Goal: Check status: Check status

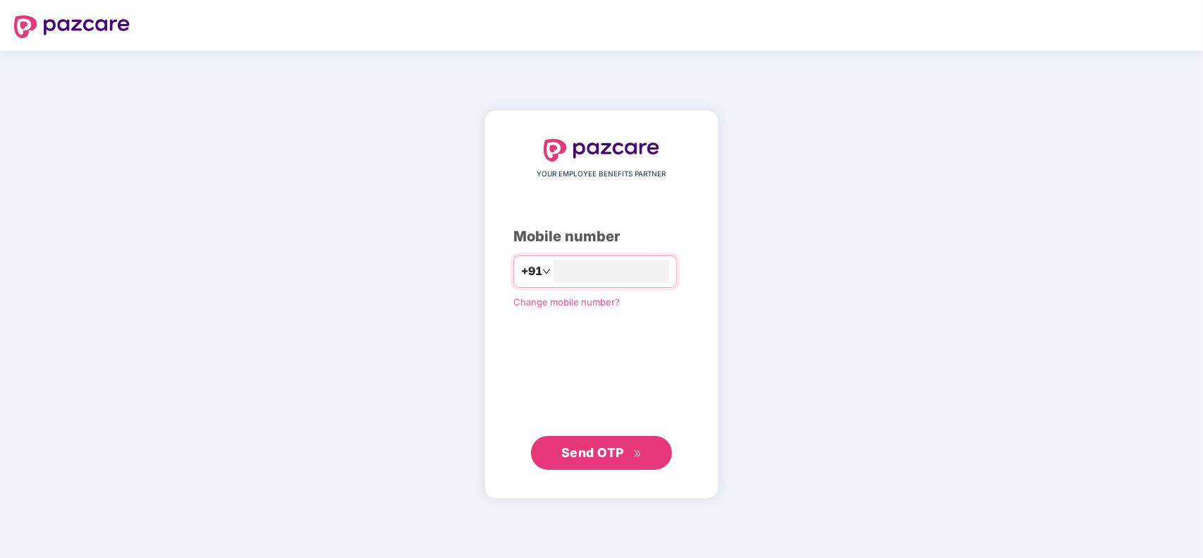
type input "**********"
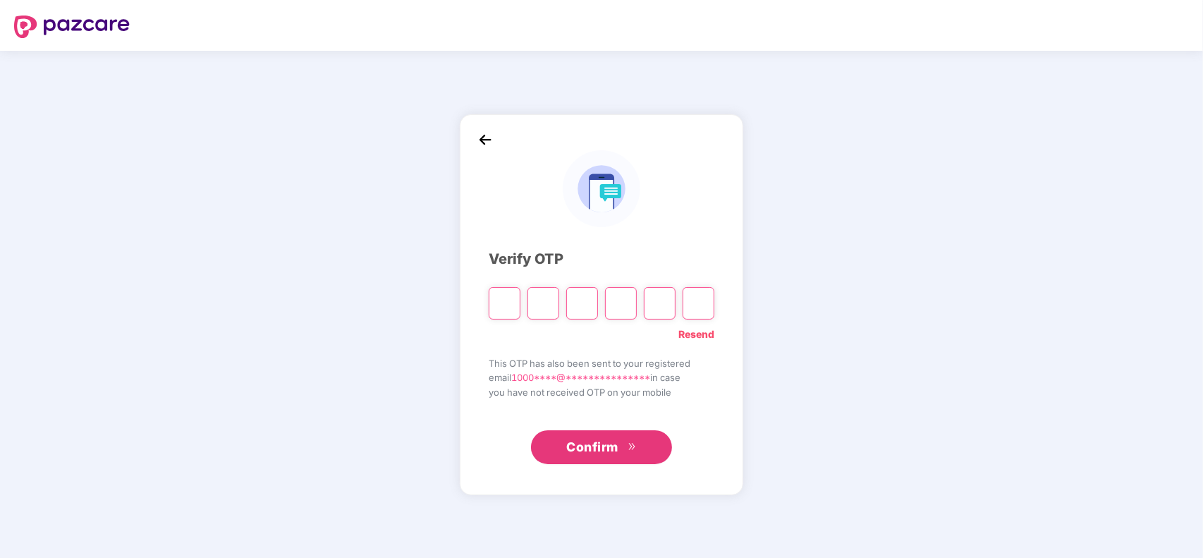
type input "*"
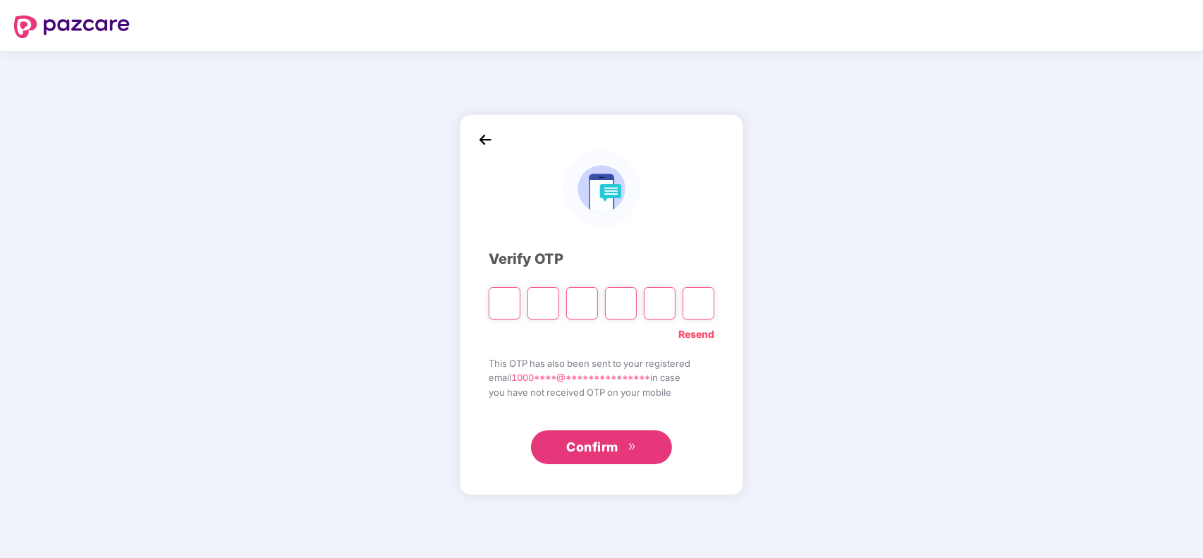
type input "*"
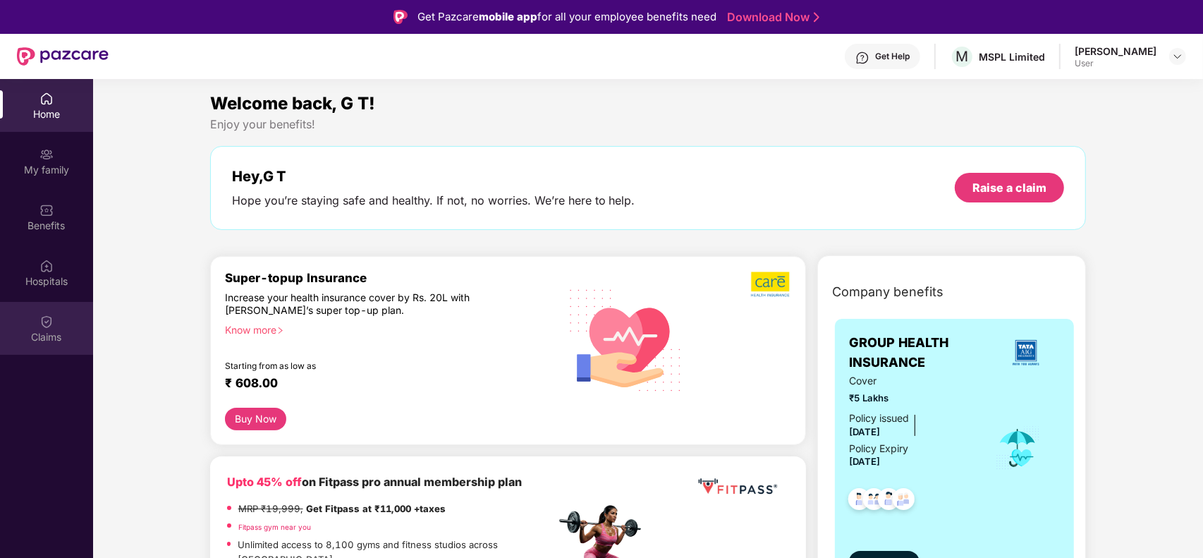
click at [43, 317] on img at bounding box center [46, 321] width 14 height 14
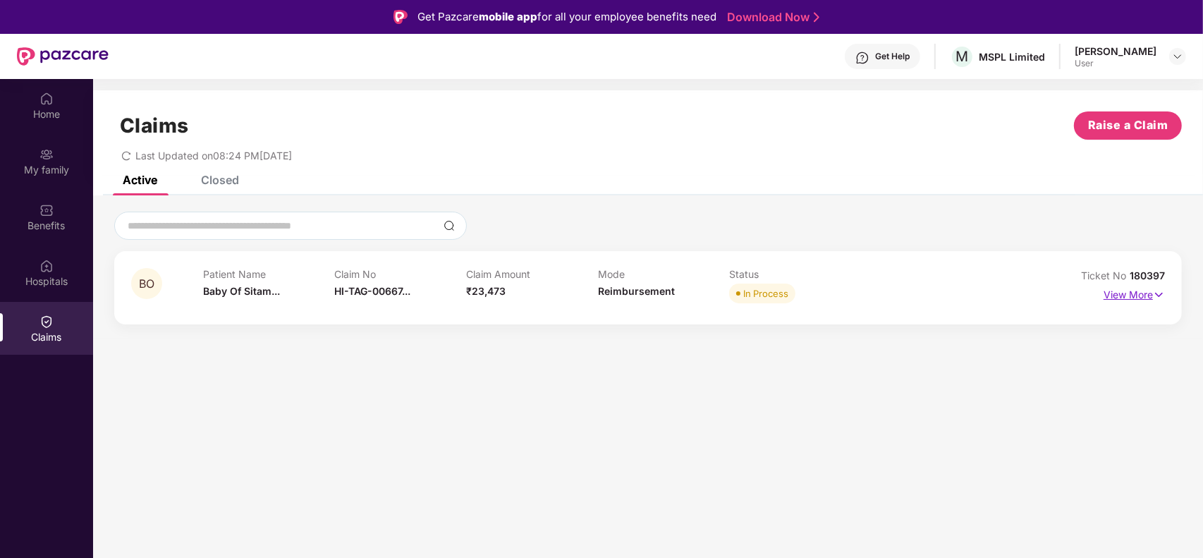
click at [1141, 293] on p "View More" at bounding box center [1133, 292] width 61 height 19
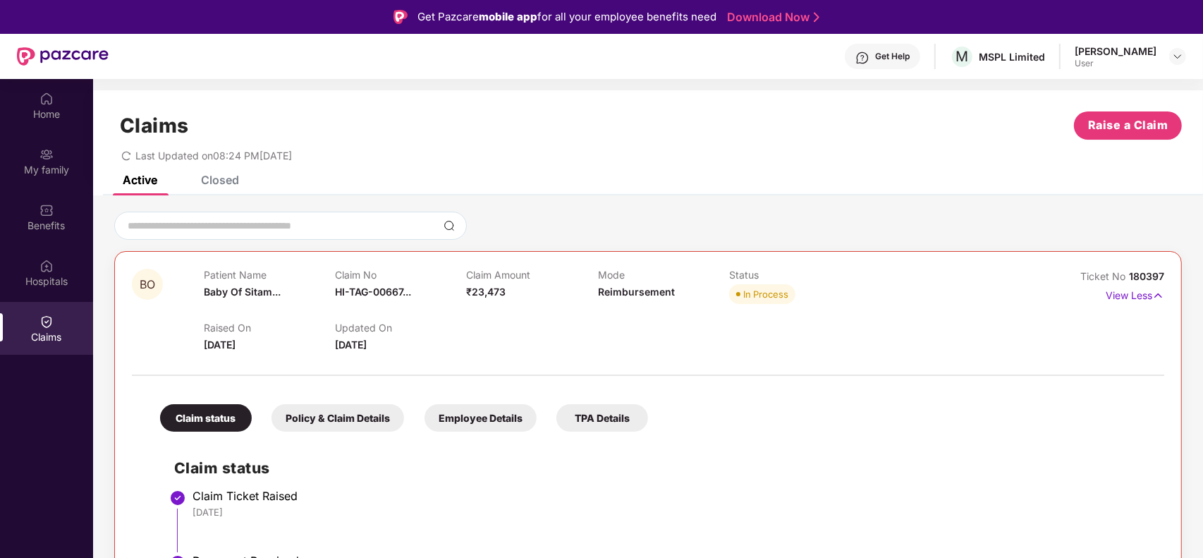
click at [1193, 446] on div "BO Patient Name Baby Of Sitam... Claim No HI-TAG-00667... Claim Amount ₹23,473 …" at bounding box center [648, 534] width 1110 height 645
click at [582, 421] on div "TPA Details" at bounding box center [602, 417] width 92 height 27
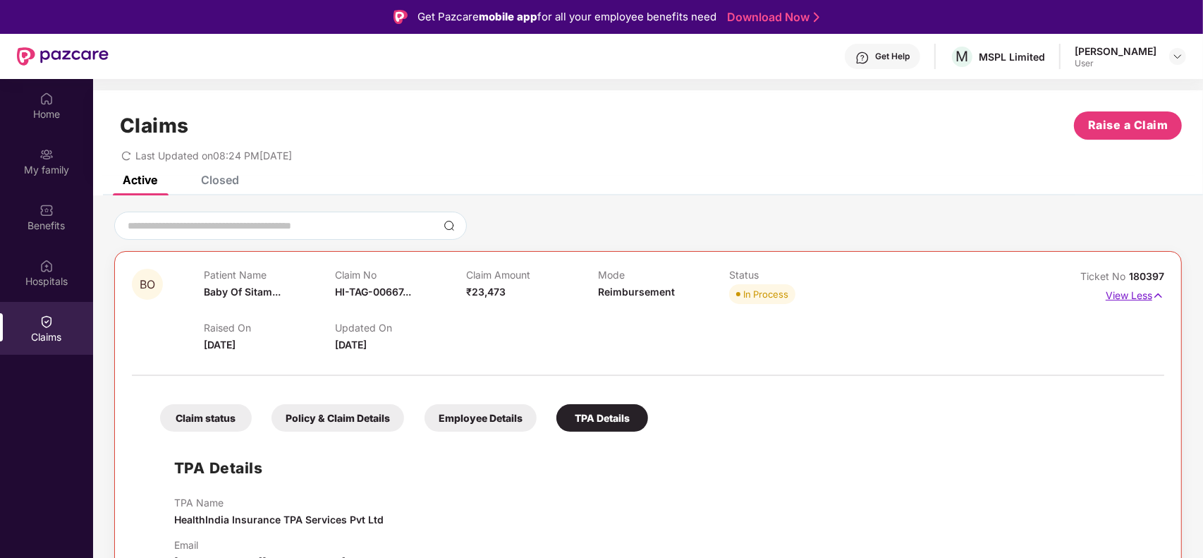
click at [1153, 288] on img at bounding box center [1158, 296] width 12 height 16
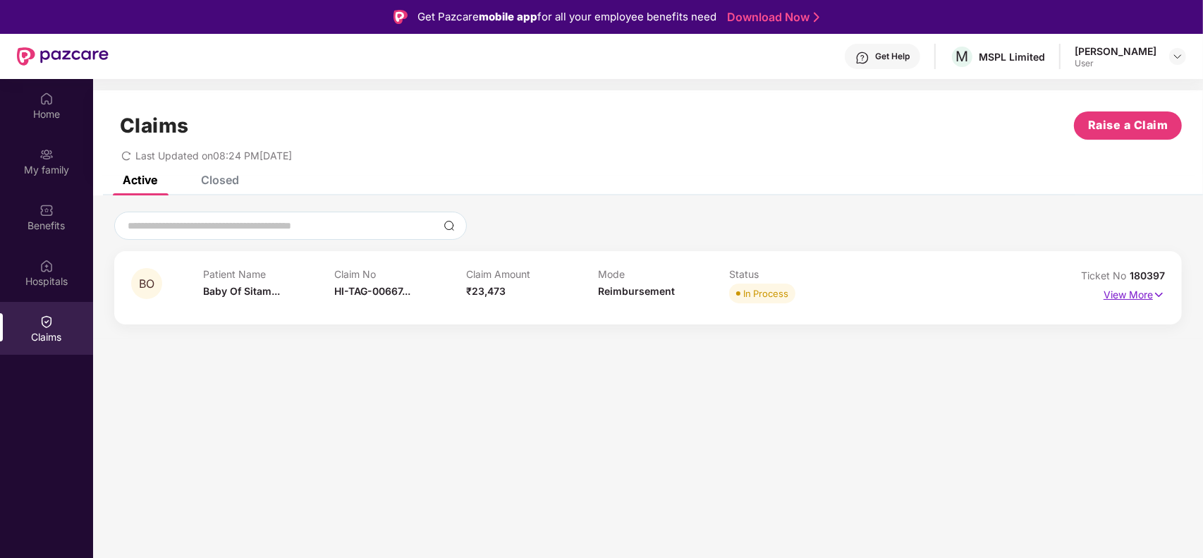
click at [1123, 290] on p "View More" at bounding box center [1133, 292] width 61 height 19
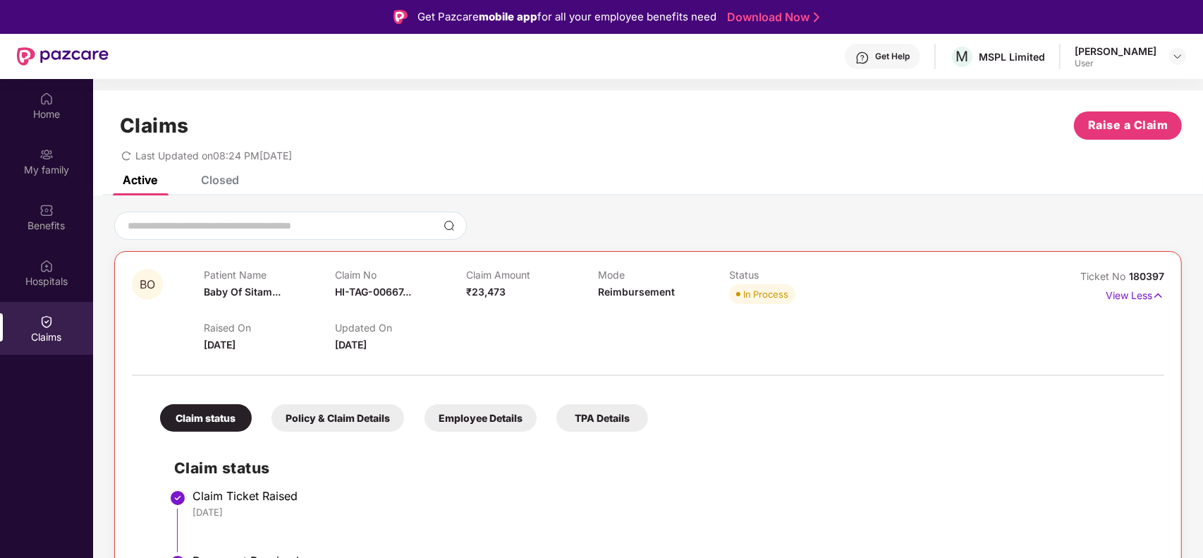
click at [293, 513] on div "[DATE]" at bounding box center [670, 512] width 957 height 13
click at [333, 409] on div "Policy & Claim Details" at bounding box center [337, 417] width 133 height 27
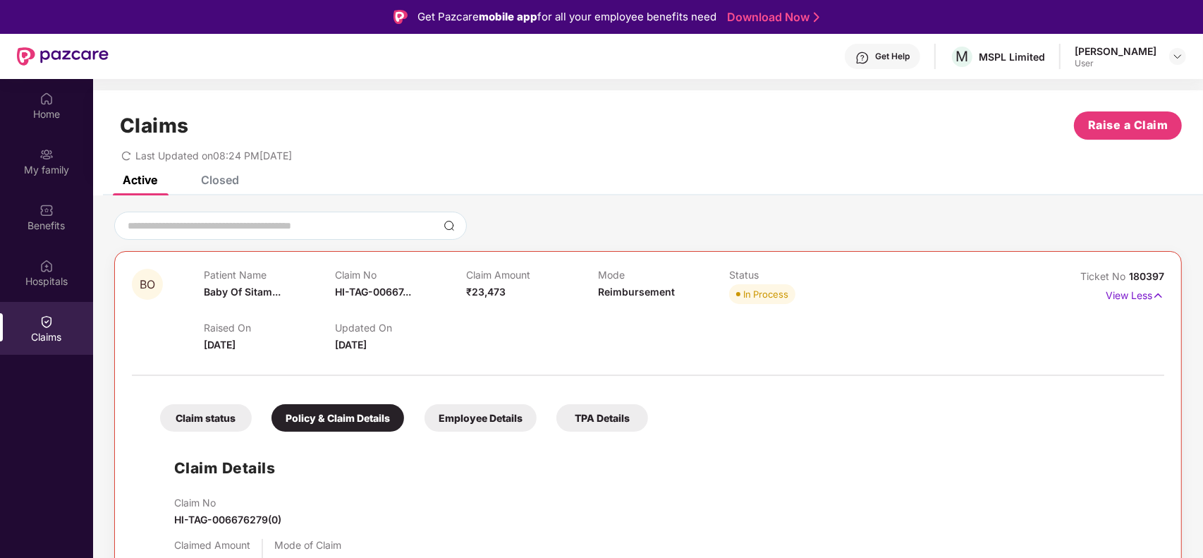
click at [192, 415] on div "Claim status" at bounding box center [206, 417] width 92 height 27
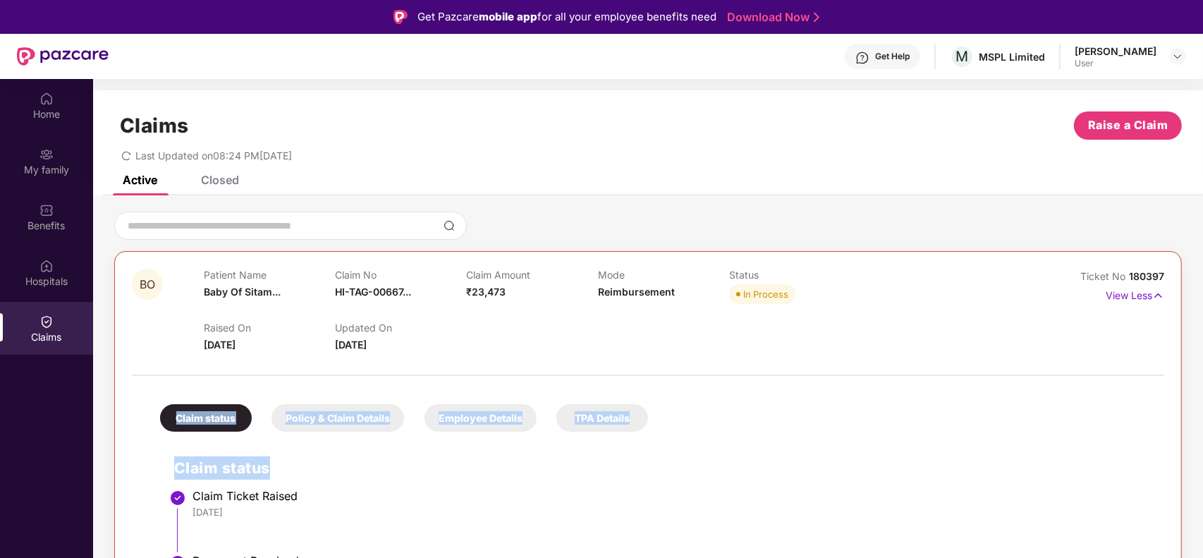
drag, startPoint x: 1155, startPoint y: 363, endPoint x: 1129, endPoint y: 460, distance: 100.0
click at [1128, 460] on h2 "Claim status" at bounding box center [662, 467] width 976 height 23
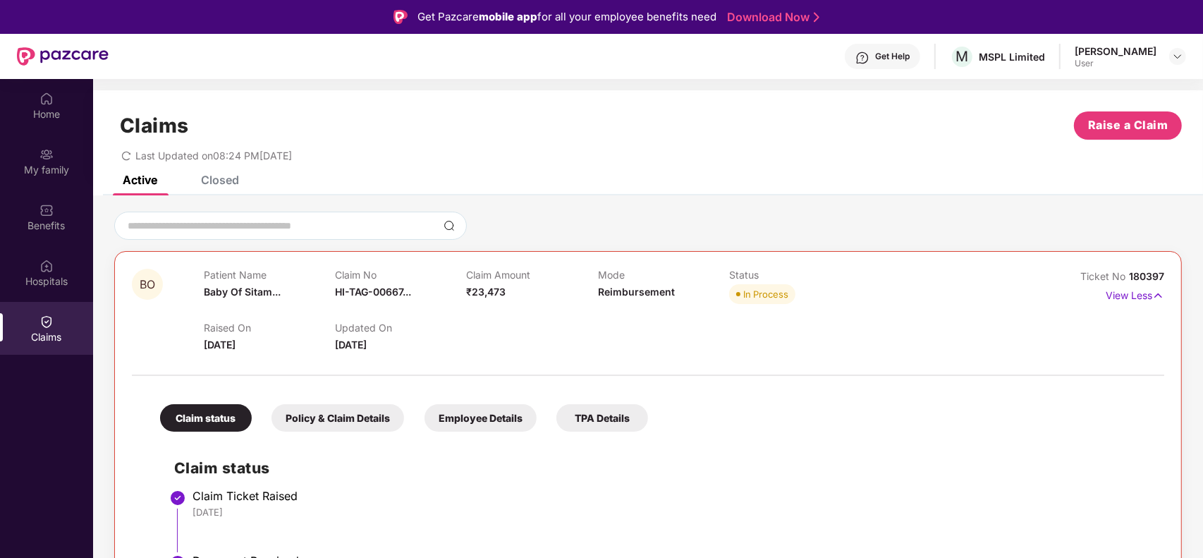
click at [1128, 460] on h2 "Claim status" at bounding box center [662, 467] width 976 height 23
click at [1139, 491] on div "Claim Ticket Raised" at bounding box center [670, 496] width 957 height 14
click at [1184, 534] on div "BO Patient Name Baby Of Sitam... Claim No HI-TAG-00667... Claim Amount ₹23,473 …" at bounding box center [648, 534] width 1110 height 645
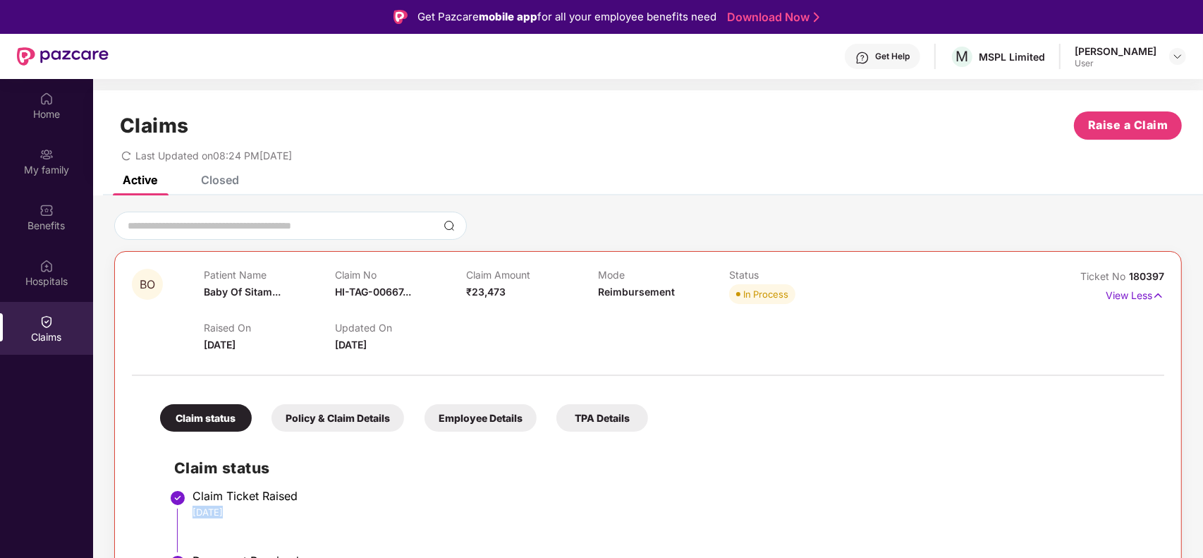
click at [1184, 534] on div "BO Patient Name Baby Of Sitam... Claim No HI-TAG-00667... Claim Amount ₹23,473 …" at bounding box center [648, 534] width 1110 height 645
click at [1200, 534] on div "BO Patient Name Baby Of Sitam... Claim No HI-TAG-00667... Claim Amount ₹23,473 …" at bounding box center [648, 534] width 1110 height 645
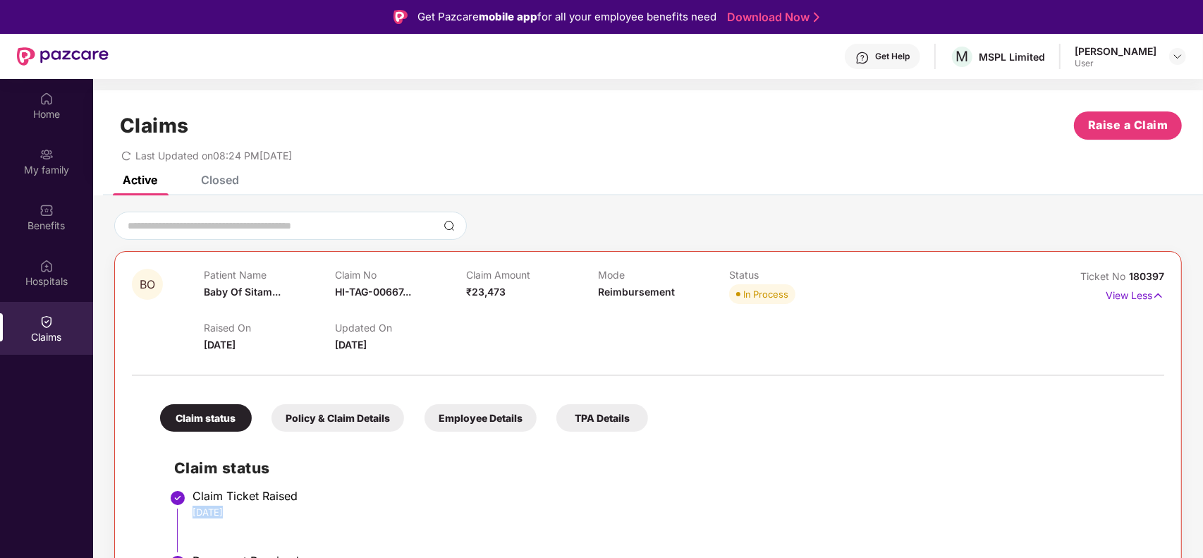
click at [1200, 534] on div "BO Patient Name Baby Of Sitam... Claim No HI-TAG-00667... Claim Amount ₹23,473 …" at bounding box center [648, 534] width 1110 height 645
drag, startPoint x: 1203, startPoint y: 441, endPoint x: 612, endPoint y: 134, distance: 665.7
click at [612, 134] on div "Claims Raise a Claim" at bounding box center [647, 125] width 1067 height 28
click at [1195, 502] on div "BO Patient Name Baby Of Sitam... Claim No HI-TAG-00667... Claim Amount ₹23,473 …" at bounding box center [648, 534] width 1110 height 645
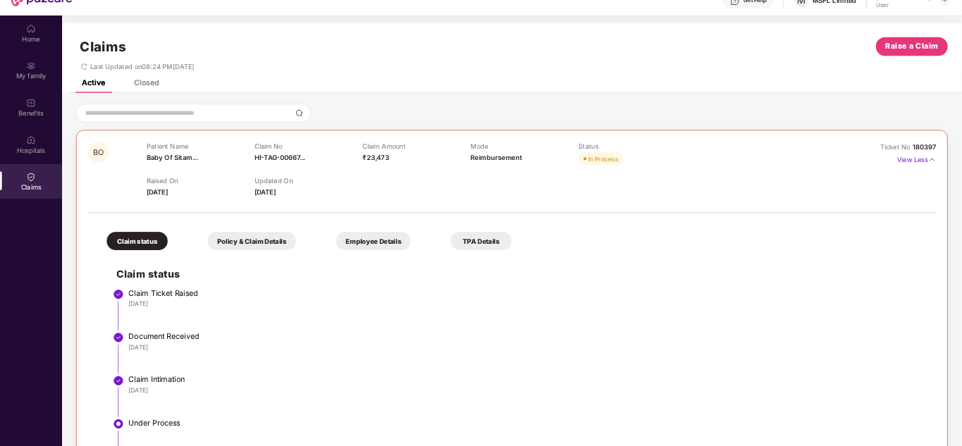
scroll to position [56, 0]
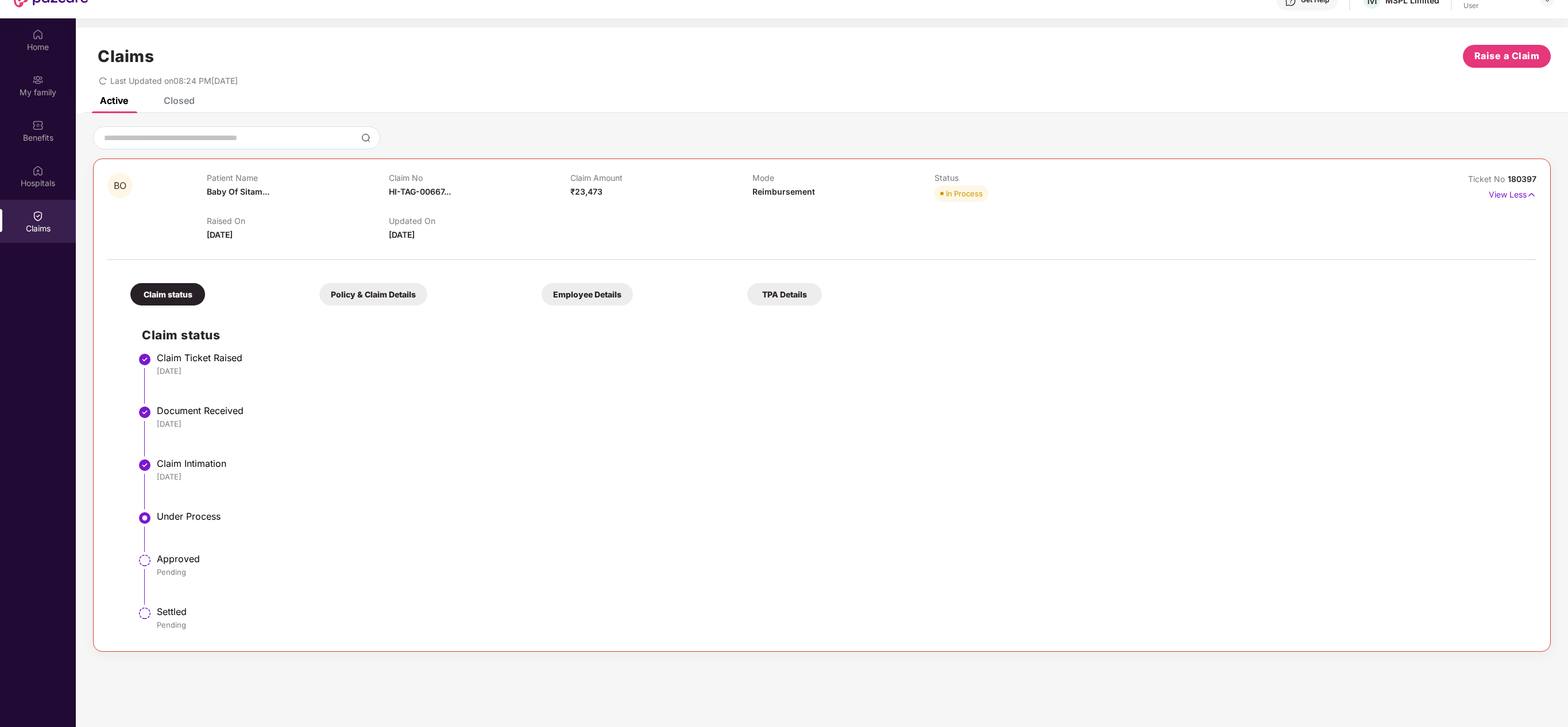
drag, startPoint x: 980, startPoint y: 0, endPoint x: 894, endPoint y: 443, distance: 451.3
click at [894, 443] on li "Document Received [DATE]" at bounding box center [833, 435] width 1383 height 53
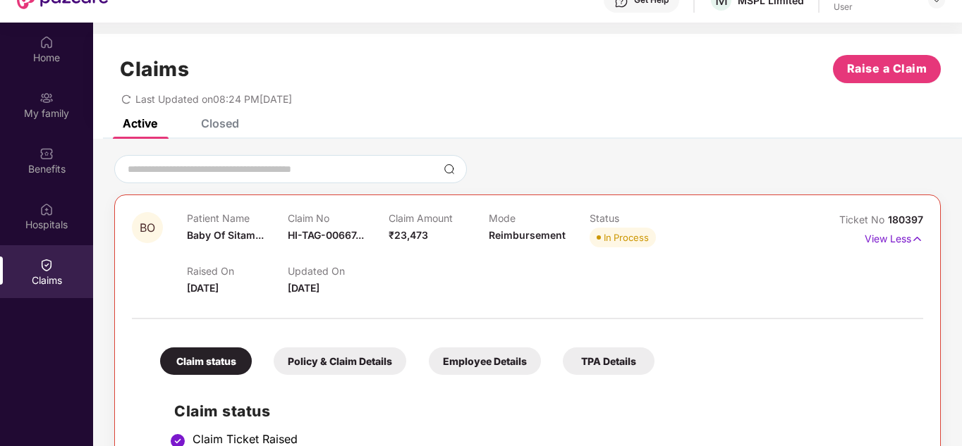
drag, startPoint x: 1908, startPoint y: 0, endPoint x: 523, endPoint y: 266, distance: 1410.0
click at [523, 266] on div "Raised On [DATE] Updated On [DATE]" at bounding box center [489, 273] width 604 height 45
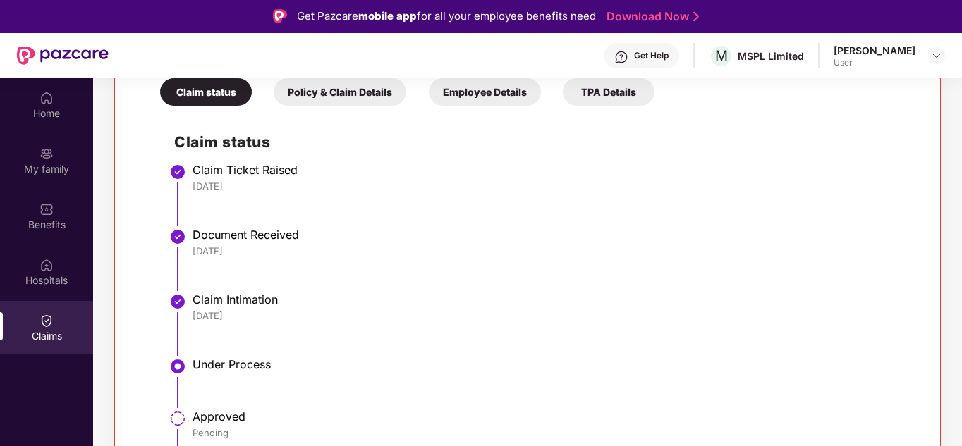
scroll to position [0, 0]
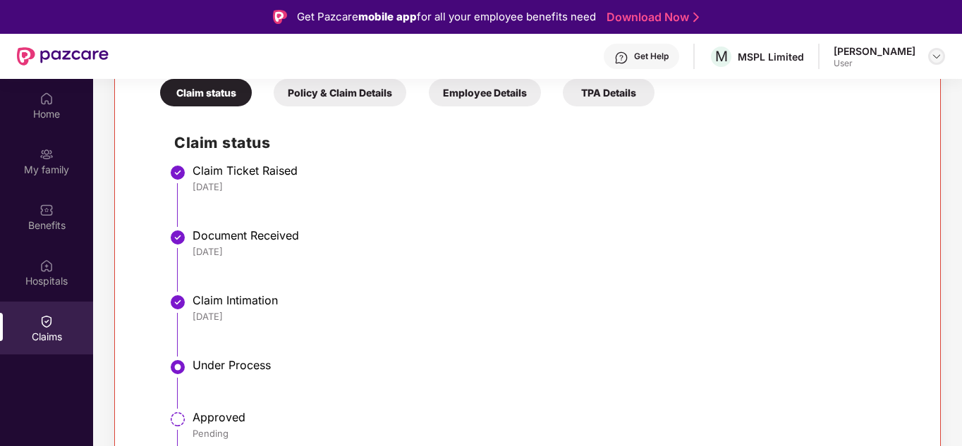
click at [934, 52] on img at bounding box center [936, 56] width 11 height 11
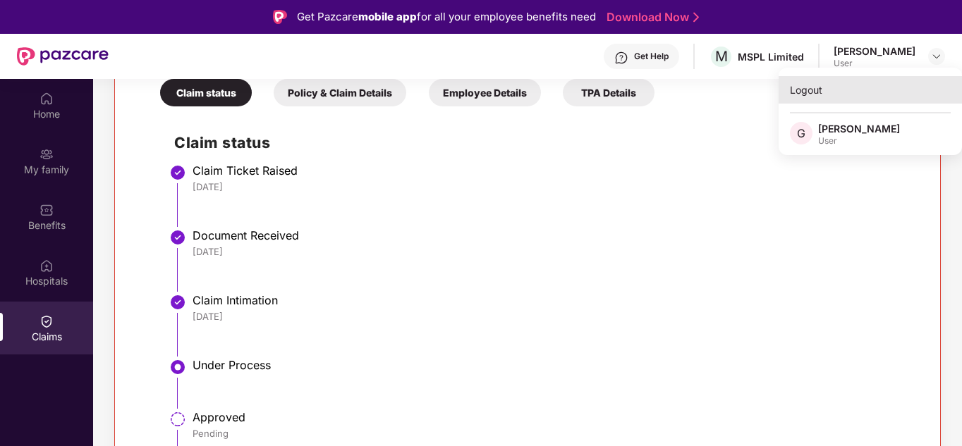
click at [802, 87] on div "Logout" at bounding box center [869, 89] width 183 height 27
